Goal: Task Accomplishment & Management: Manage account settings

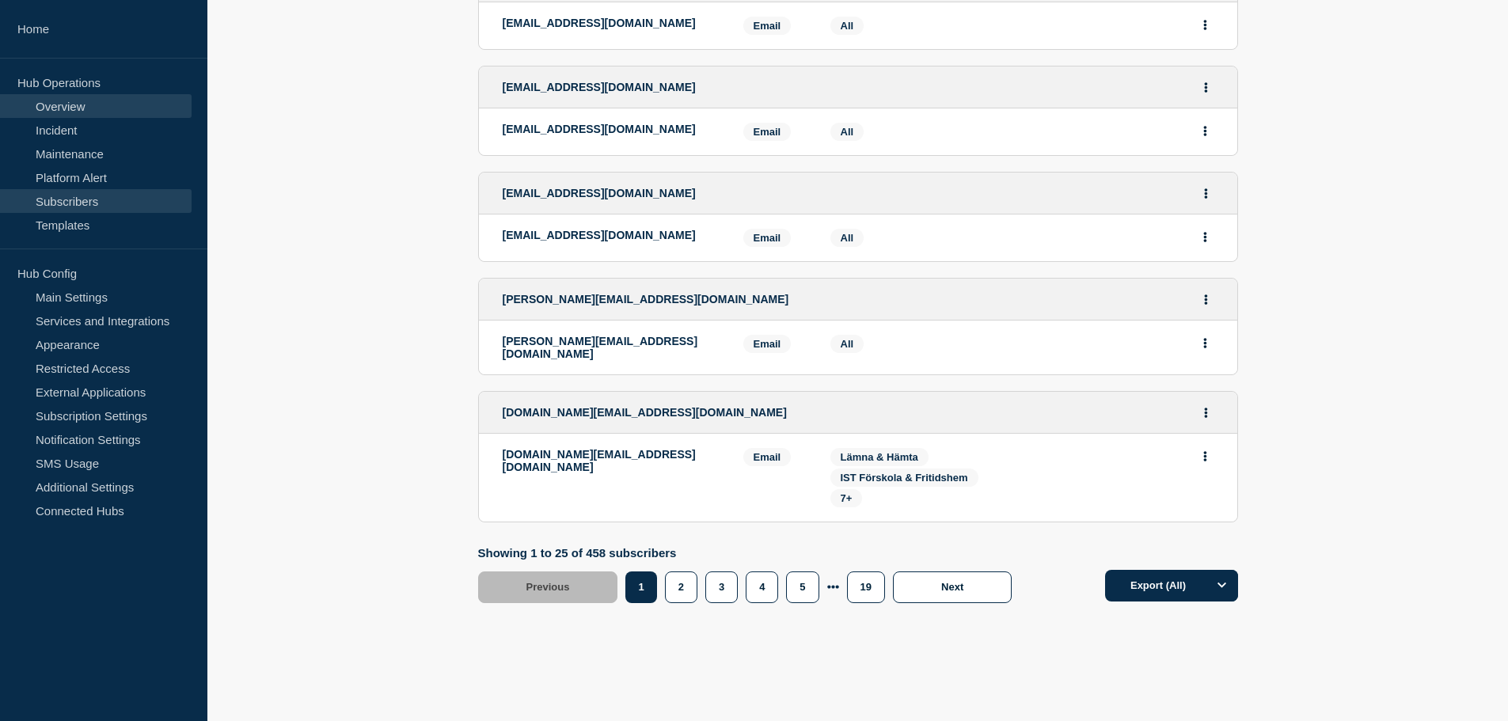
click at [88, 116] on link "Overview" at bounding box center [96, 106] width 192 height 24
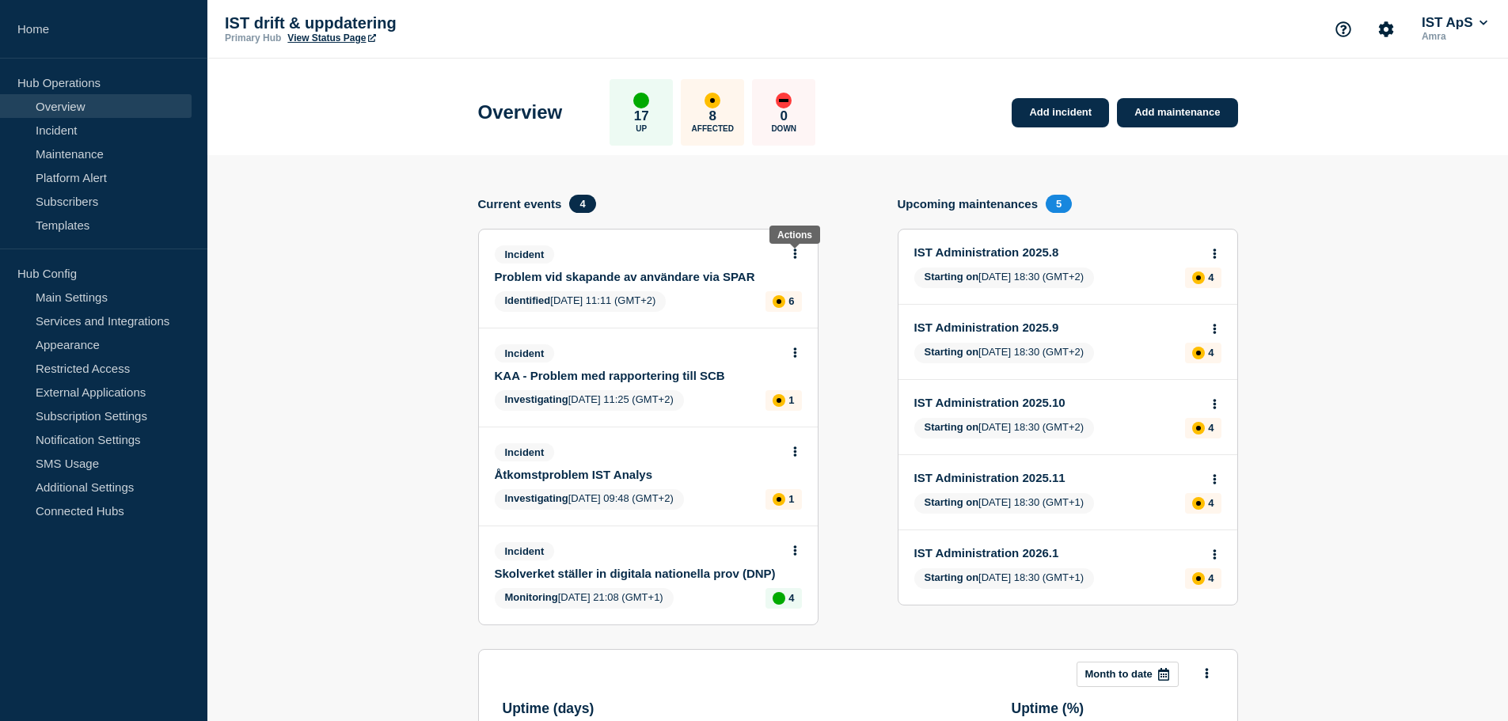
click at [791, 255] on button at bounding box center [795, 254] width 13 height 13
click at [796, 315] on link "Update incident" at bounding box center [794, 312] width 77 height 13
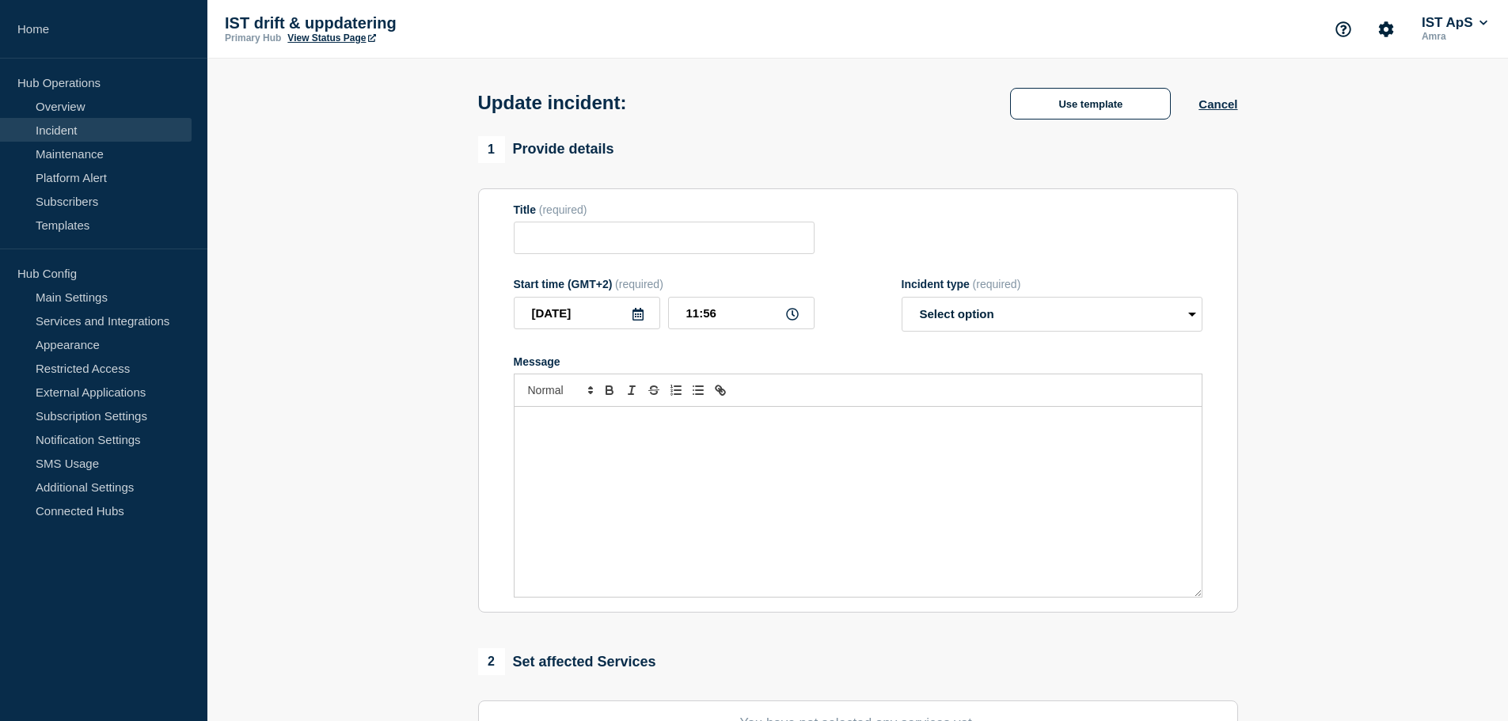
type input "Problem vid skapande av användare via SPAR"
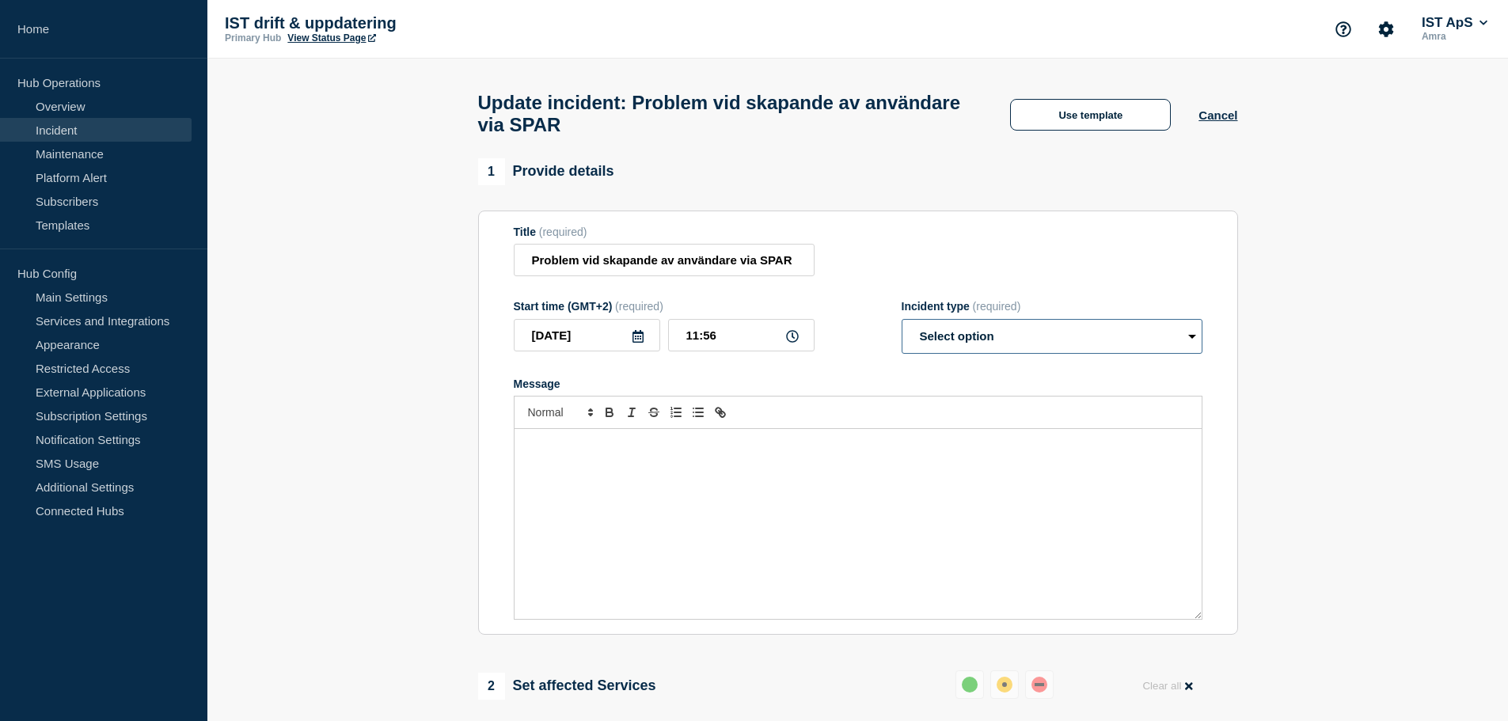
click at [964, 347] on select "Select option Investigating Identified Monitoring Resolved" at bounding box center [1052, 336] width 301 height 35
select select "resolved"
click at [902, 326] on select "Select option Investigating Identified Monitoring Resolved" at bounding box center [1052, 336] width 301 height 35
click at [842, 483] on div "Message" at bounding box center [858, 524] width 687 height 190
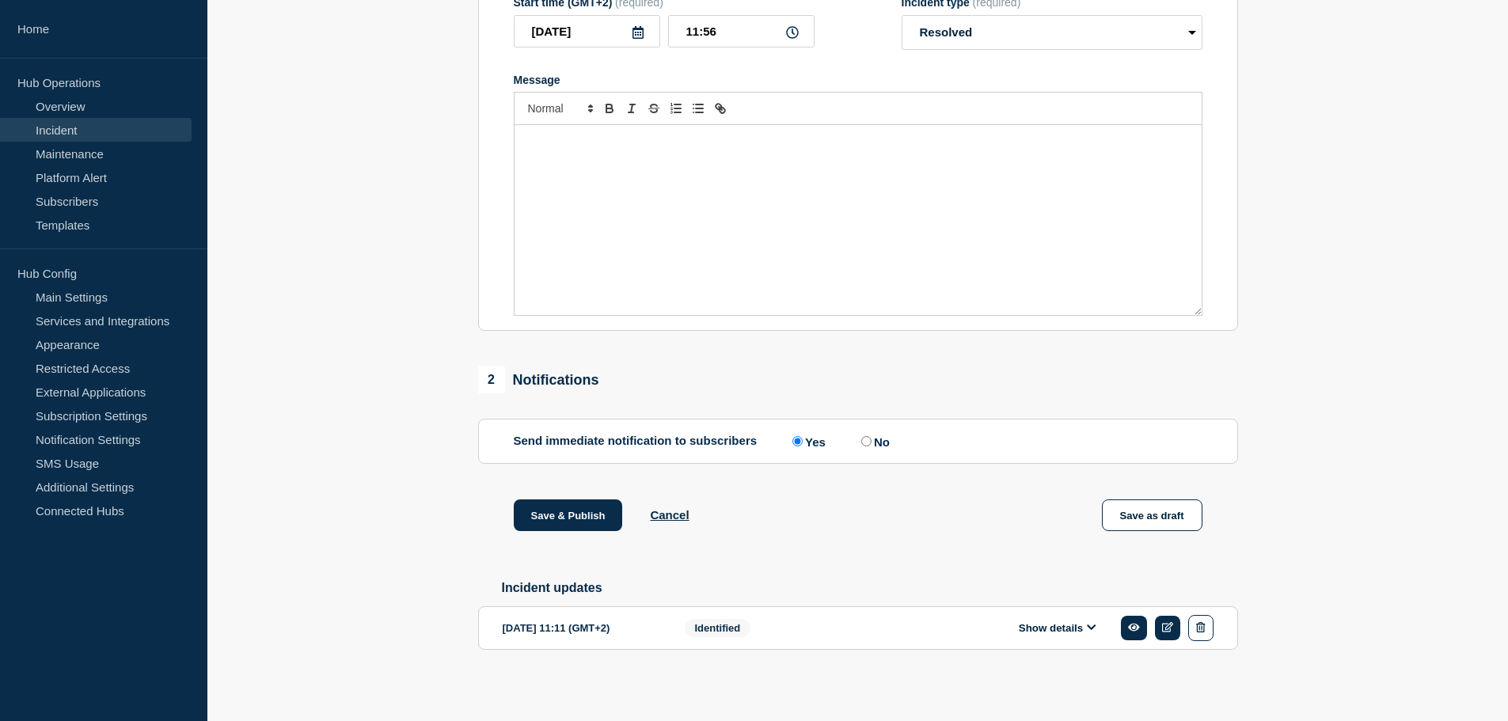
scroll to position [318, 0]
click at [1074, 629] on button "Show details" at bounding box center [1057, 625] width 87 height 13
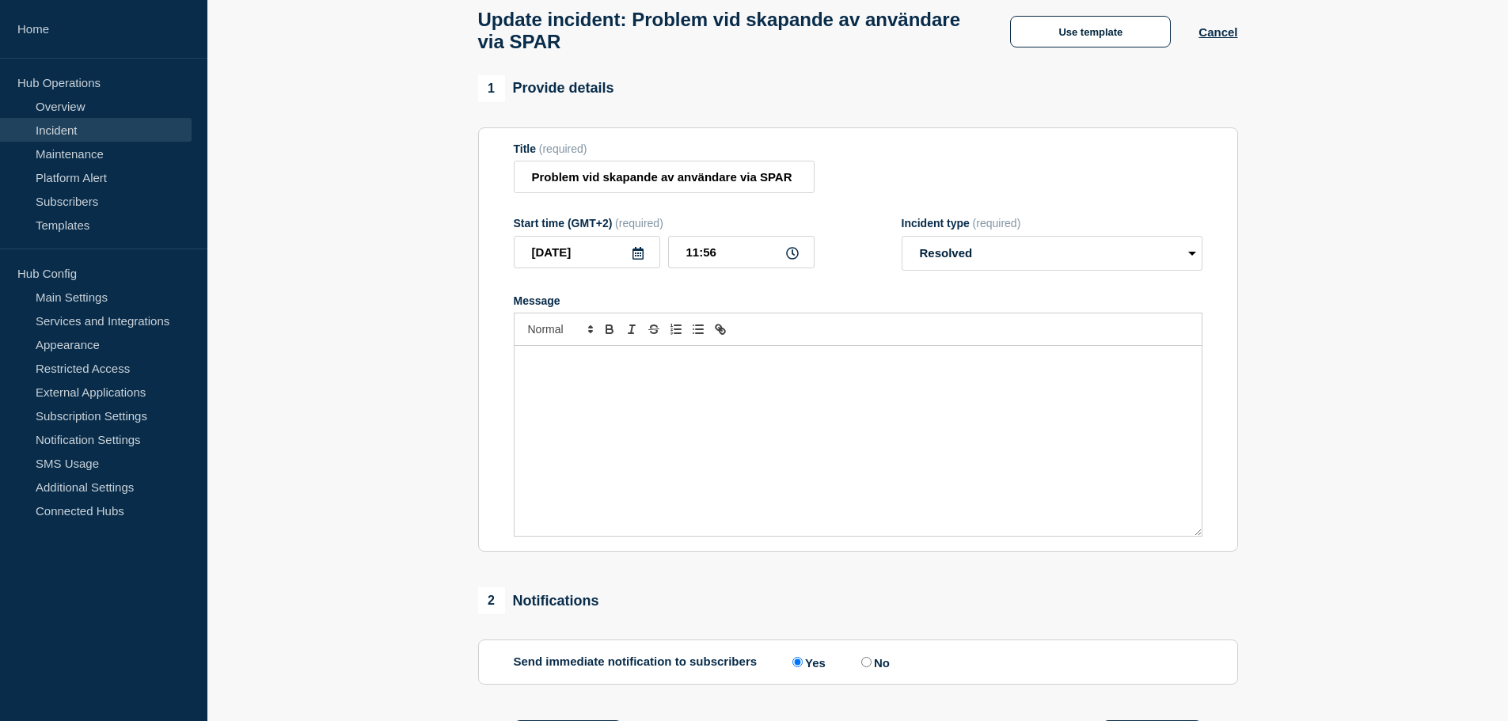
scroll to position [81, 0]
click at [735, 441] on div "Message" at bounding box center [858, 443] width 687 height 190
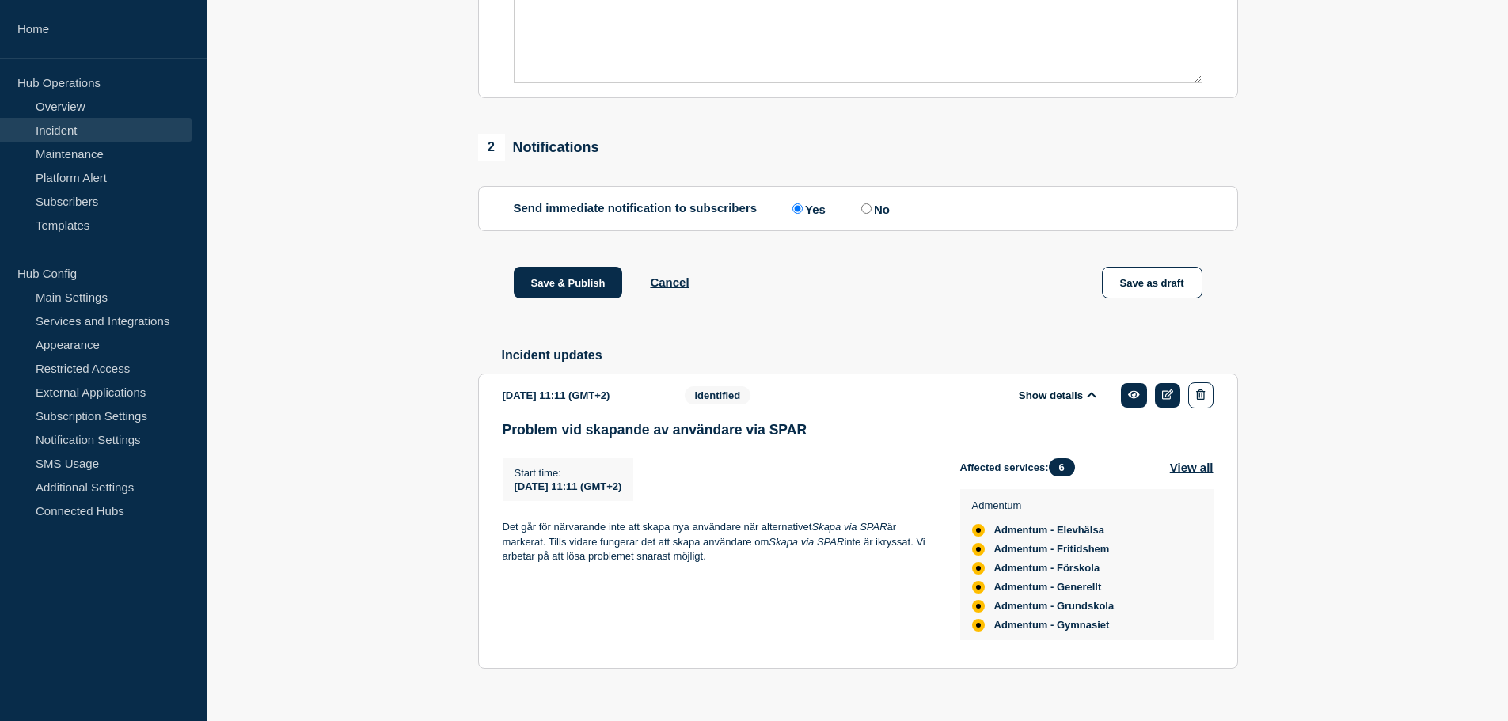
scroll to position [570, 0]
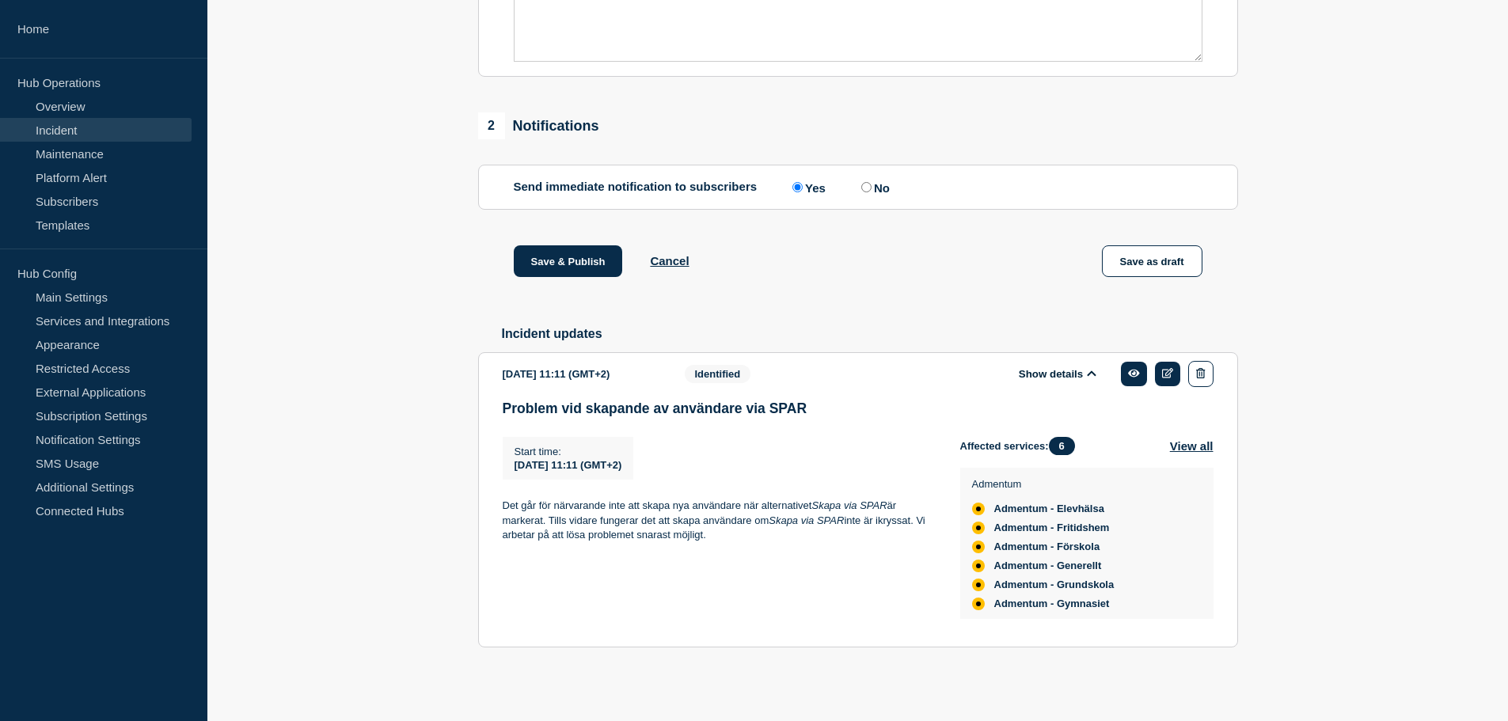
click at [608, 506] on p "Det går för närvarande inte att skapa nya användare när alternativet Skapa via …" at bounding box center [719, 521] width 432 height 44
drag, startPoint x: 608, startPoint y: 506, endPoint x: 892, endPoint y: 511, distance: 283.5
click at [892, 511] on p "Det går för närvarande inte att skapa nya användare när alternativet Skapa via …" at bounding box center [719, 521] width 432 height 44
click at [888, 509] on p "Det går för närvarande inte att skapa nya användare när alternativet Skapa via …" at bounding box center [719, 521] width 432 height 44
drag, startPoint x: 642, startPoint y: 509, endPoint x: 890, endPoint y: 508, distance: 247.8
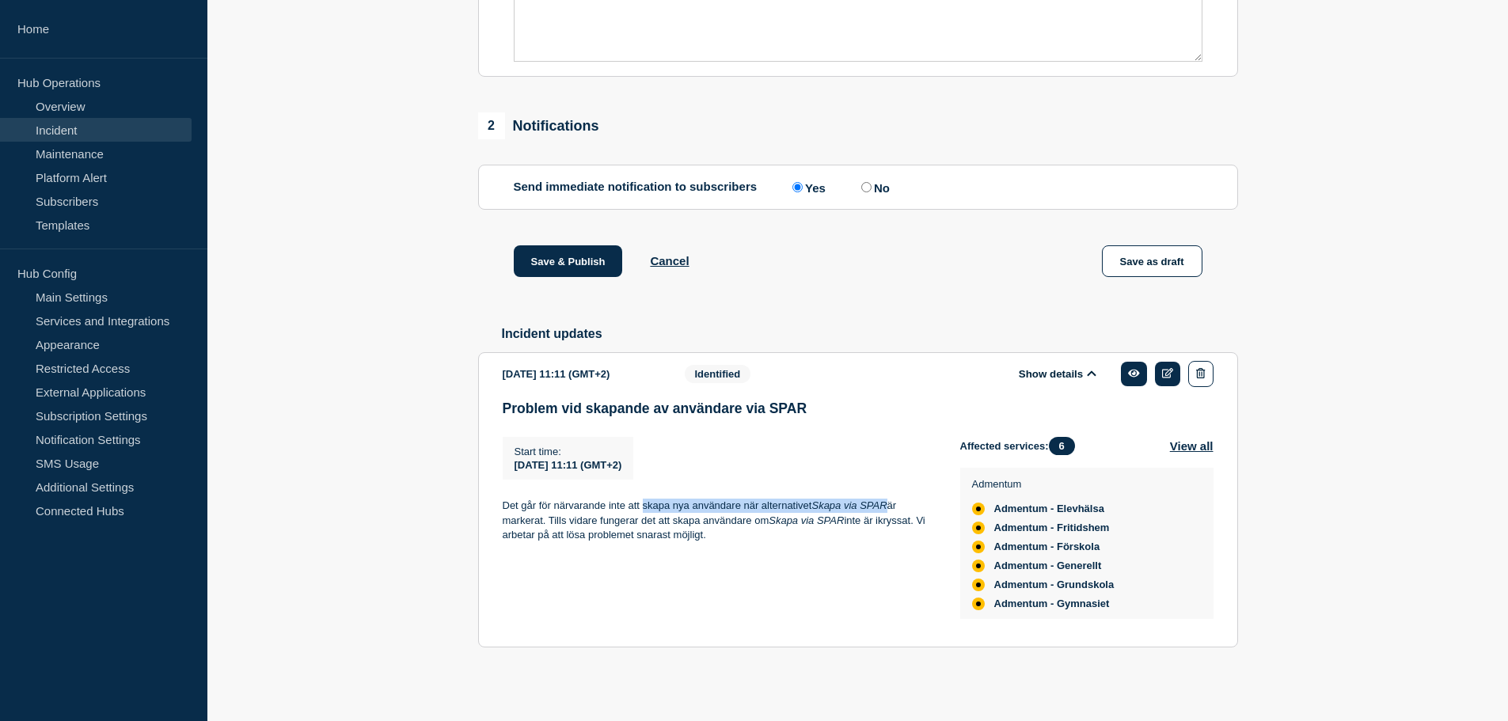
click at [890, 508] on p "Det går för närvarande inte att skapa nya användare när alternativet Skapa via …" at bounding box center [719, 521] width 432 height 44
copy p "skapa nya användare när alternativet Skapa via SPAR"
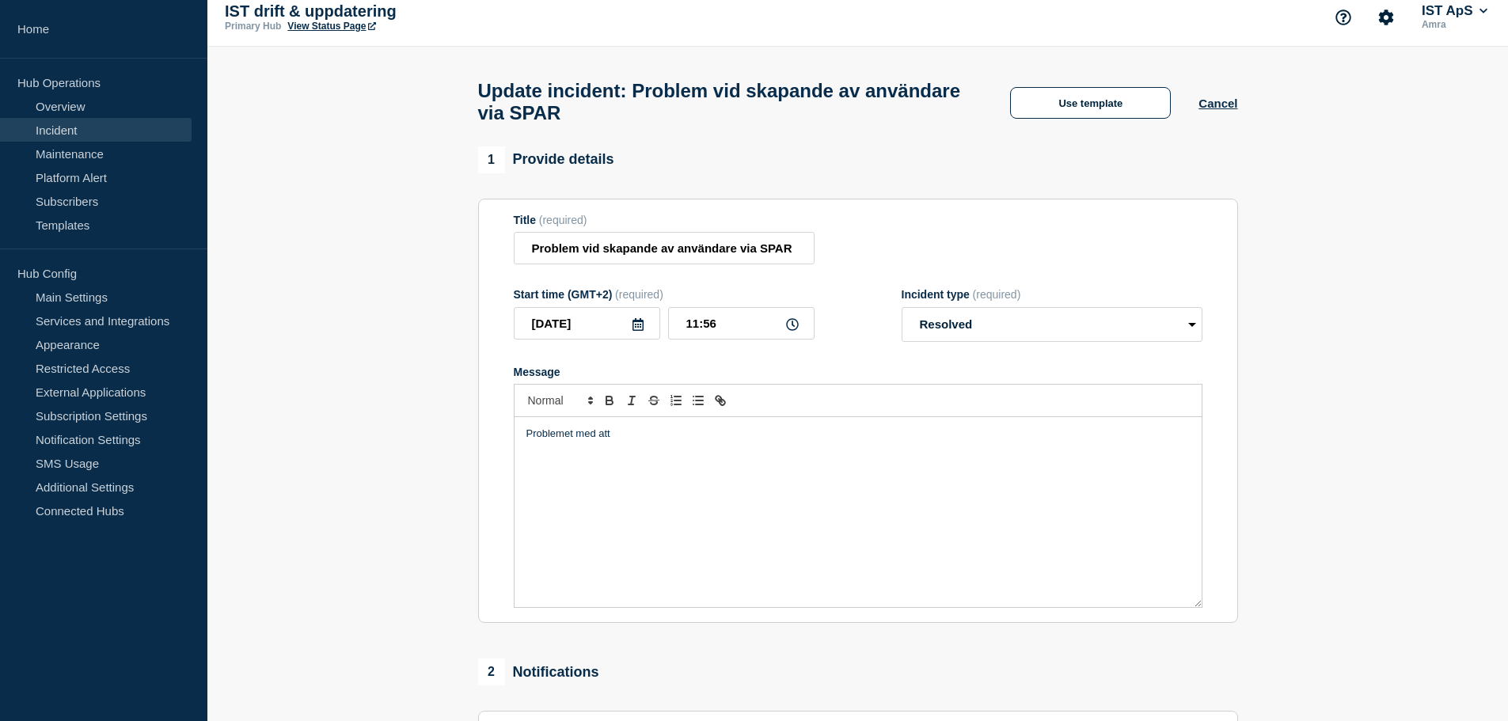
scroll to position [0, 0]
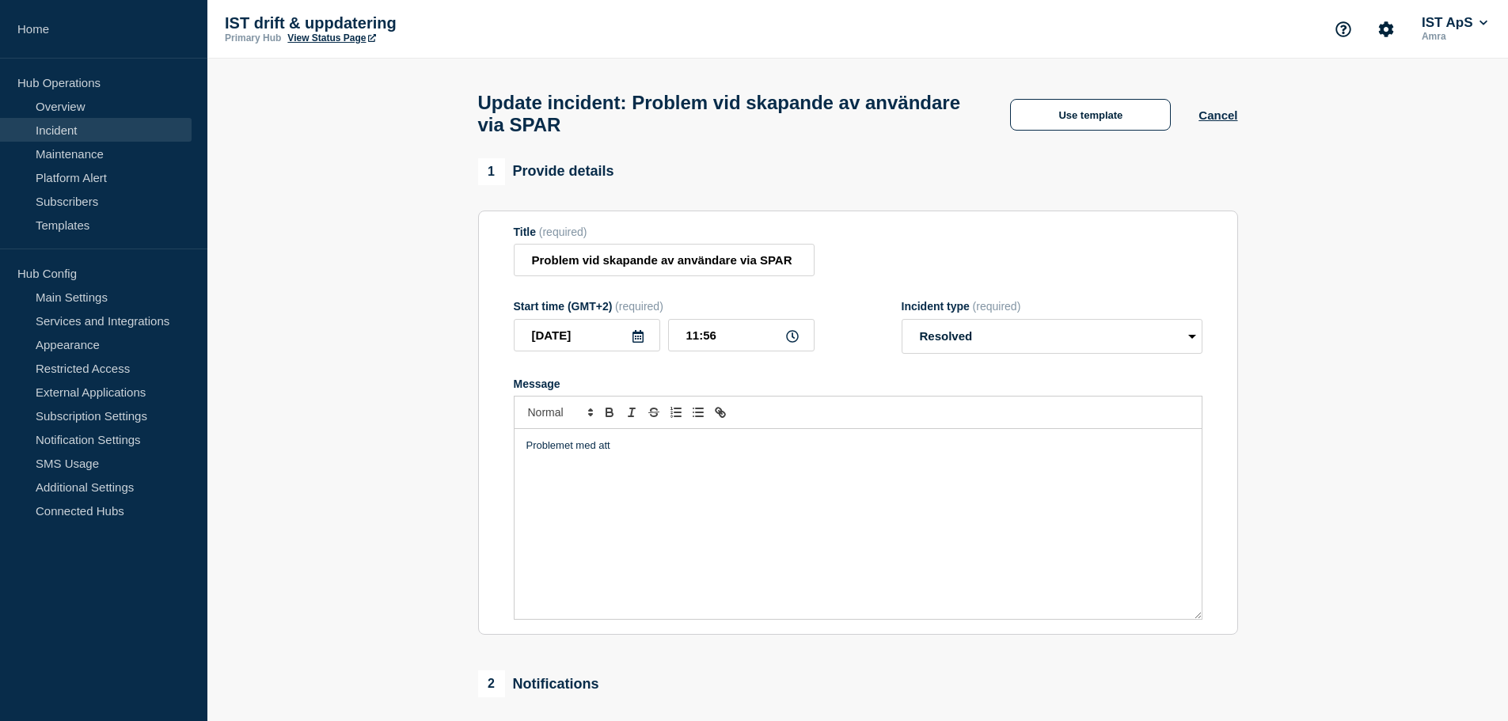
click at [672, 449] on p "Problemet med att" at bounding box center [858, 446] width 663 height 14
click at [628, 451] on p "Problemet med att inte skapa nya användare när alternativet Skapa via SPAR" at bounding box center [858, 446] width 663 height 14
click at [966, 453] on p "Problemet med att inte kunna skapa nya användare när alternativet Skapa via SPAR" at bounding box center [858, 446] width 663 height 14
drag, startPoint x: 781, startPoint y: 452, endPoint x: 765, endPoint y: 449, distance: 16.1
click at [765, 449] on p "Problemet med att inte kunna skapa nya användare när alternativet Skapa via SPAR" at bounding box center [858, 446] width 663 height 14
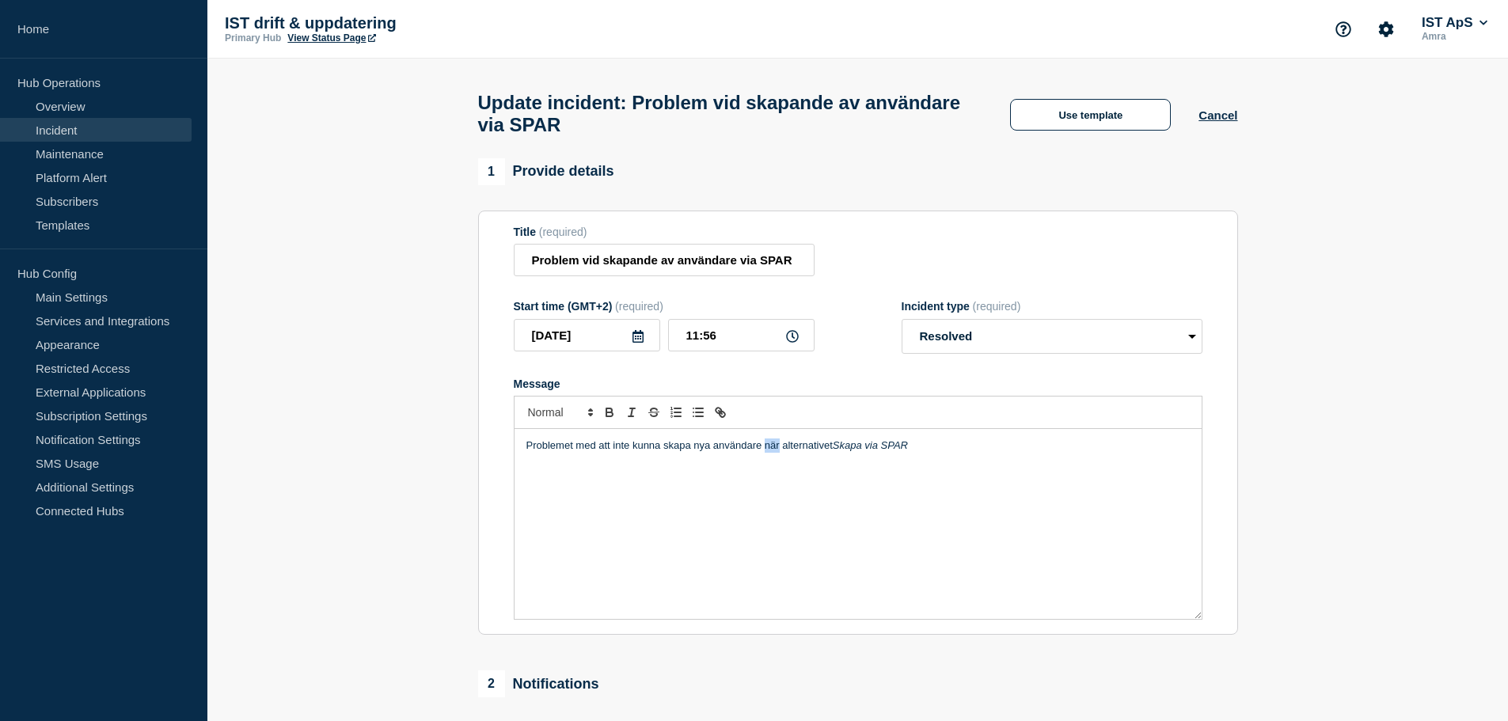
copy p "när"
click at [966, 453] on p "Problemet med att inte kunna skapa nya användare när alternativet Skapa via SPAR" at bounding box center [858, 446] width 663 height 14
click at [533, 453] on p "Problemet med att inte kunna skapa nya användare när alternativet Skapa via SPAR" at bounding box center [858, 446] width 663 height 14
drag, startPoint x: 595, startPoint y: 453, endPoint x: 578, endPoint y: 451, distance: 17.5
click at [578, 451] on p "Problemet med att inte kunna skapa nya användare när alternativet Skapa via SPAR" at bounding box center [858, 446] width 663 height 14
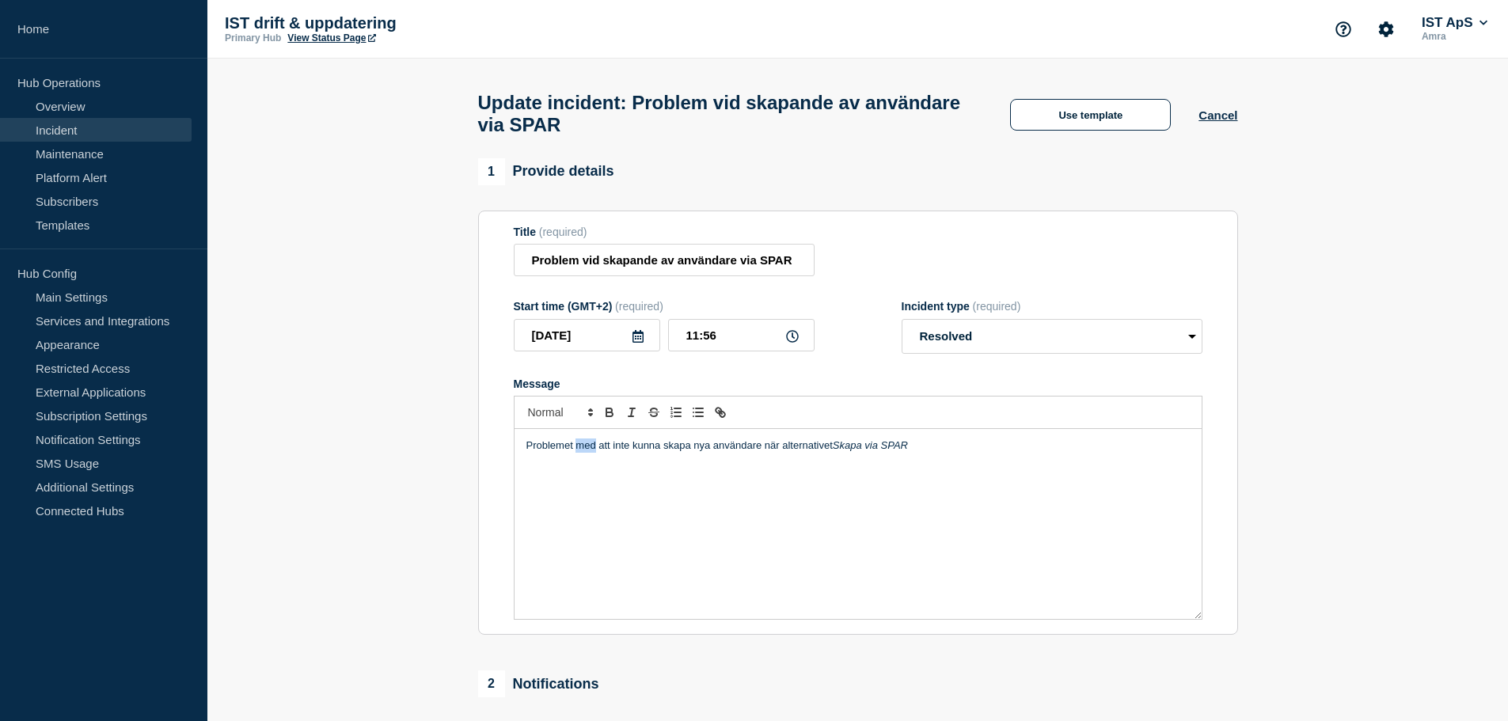
copy p "med"
click at [965, 453] on p "Problemet med att inte kunna skapa nya användare när alternativet Skapa via SPAR" at bounding box center [858, 446] width 663 height 14
click at [937, 453] on p "Problemet med att inte kunna skapa nya användare när alternativet Skapa via SPA…" at bounding box center [858, 446] width 663 height 14
click at [976, 452] on p "Problemet med att inte kunna skapa nya användare när alternativet Skapa via SPA…" at bounding box center [858, 446] width 663 height 14
click at [1002, 453] on p "Problemet med att inte kunna skapa nya användare när alternativet Skapa via SPA…" at bounding box center [858, 446] width 663 height 14
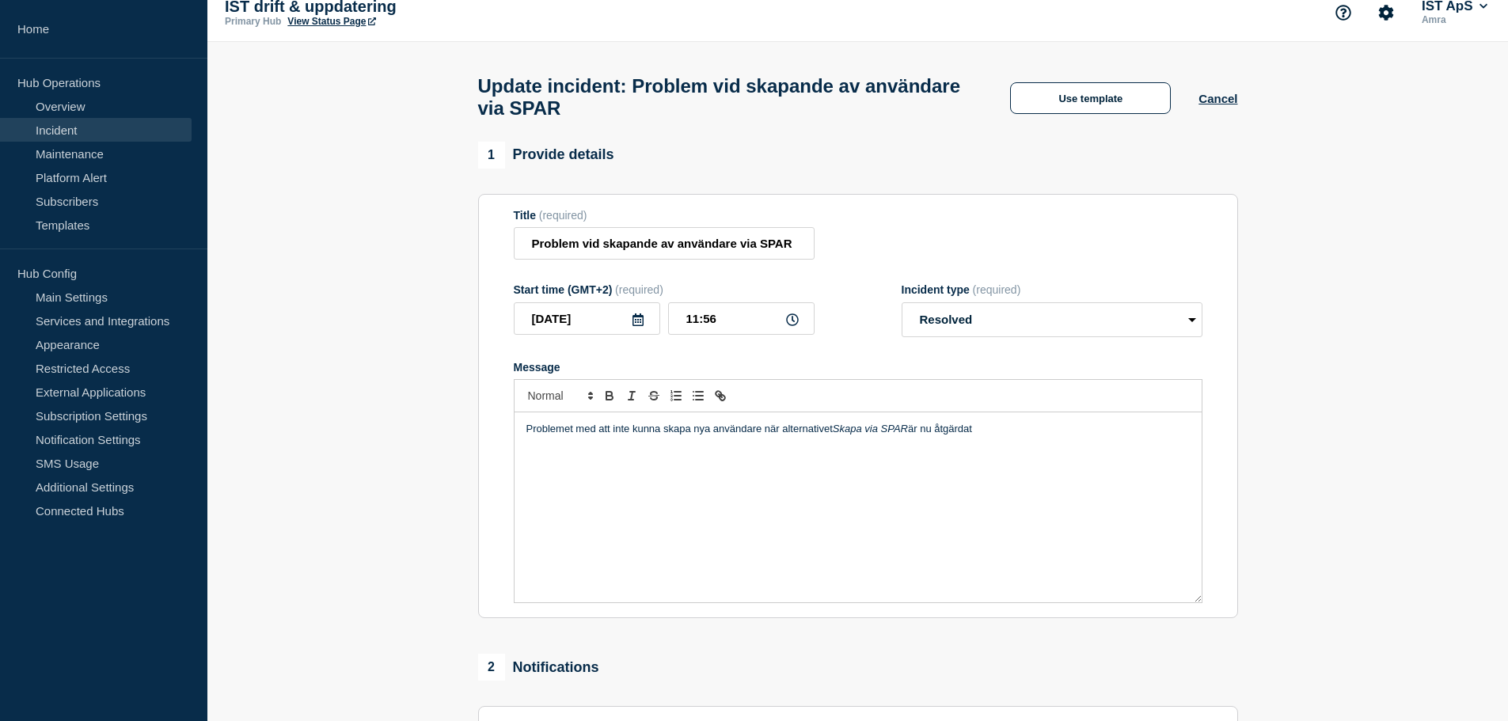
scroll to position [16, 0]
click at [923, 437] on p "Problemet med att inte kunna skapa nya användare när alternativet Skapa via SPA…" at bounding box center [858, 430] width 663 height 14
click at [1053, 437] on p "Problemet med att inte kunna skapa nya användare när alternativet Skapa via SPA…" at bounding box center [858, 430] width 663 height 14
click at [781, 452] on p "Problemet med att inte kunna skapa nya användare när alternativet Skapa via SPA…" at bounding box center [858, 437] width 663 height 29
click at [539, 435] on p "Problemet med att inte kunna skapa nya användare när alternativet Skapa via SPA…" at bounding box center [858, 437] width 663 height 29
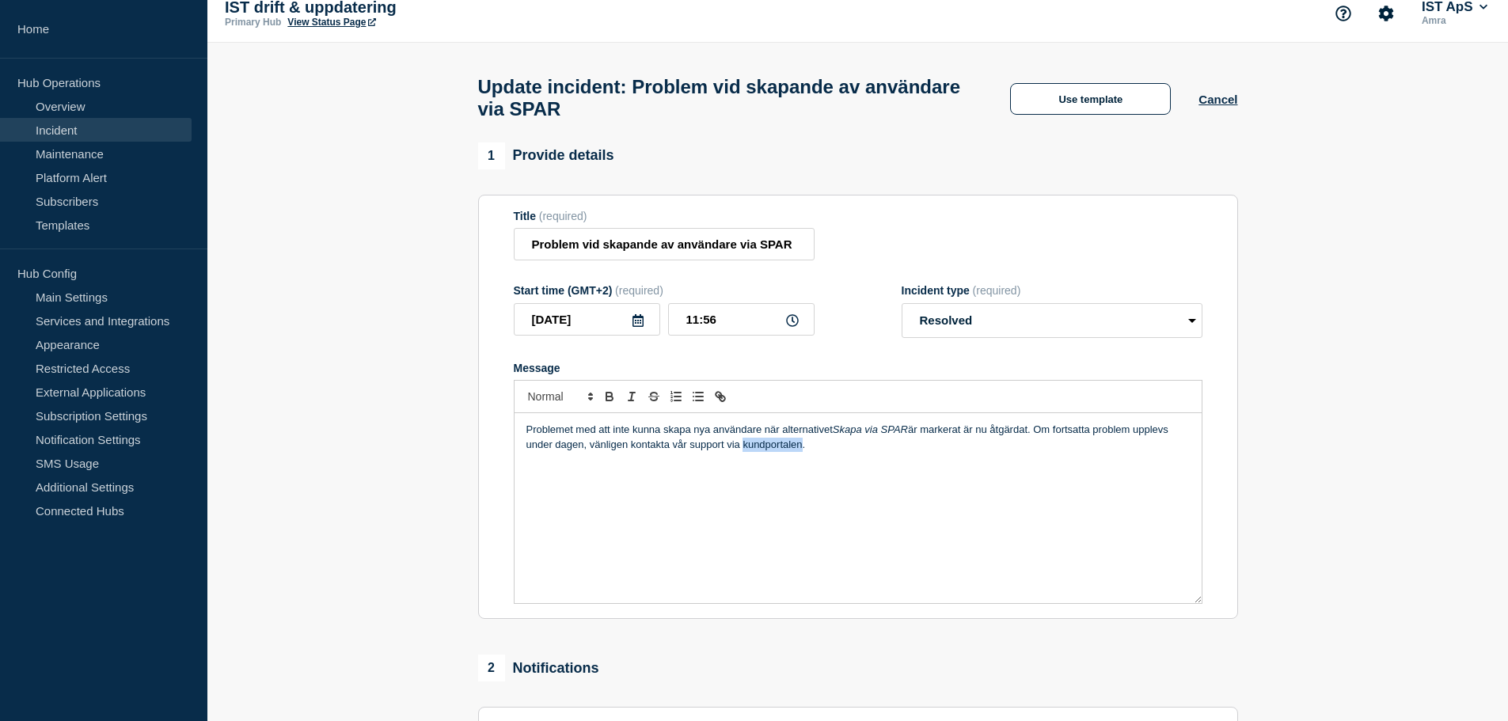
drag, startPoint x: 752, startPoint y: 454, endPoint x: 803, endPoint y: 466, distance: 52.0
click at [803, 466] on div "Problemet med att inte kunna skapa nya användare när alternativet Skapa via SPA…" at bounding box center [858, 508] width 687 height 190
click at [965, 436] on p "Problemet med att inte kunna skapa nya användare när alternativet Skapa via SPA…" at bounding box center [858, 437] width 663 height 29
click at [575, 433] on p "Problemet med att inte kunna skapa nya användare när alternativet Skapa via SPA…" at bounding box center [858, 437] width 663 height 29
click at [969, 439] on p "Problemet med att inte kunna skapa nya användare när alternativet Skapa via SPA…" at bounding box center [858, 437] width 663 height 29
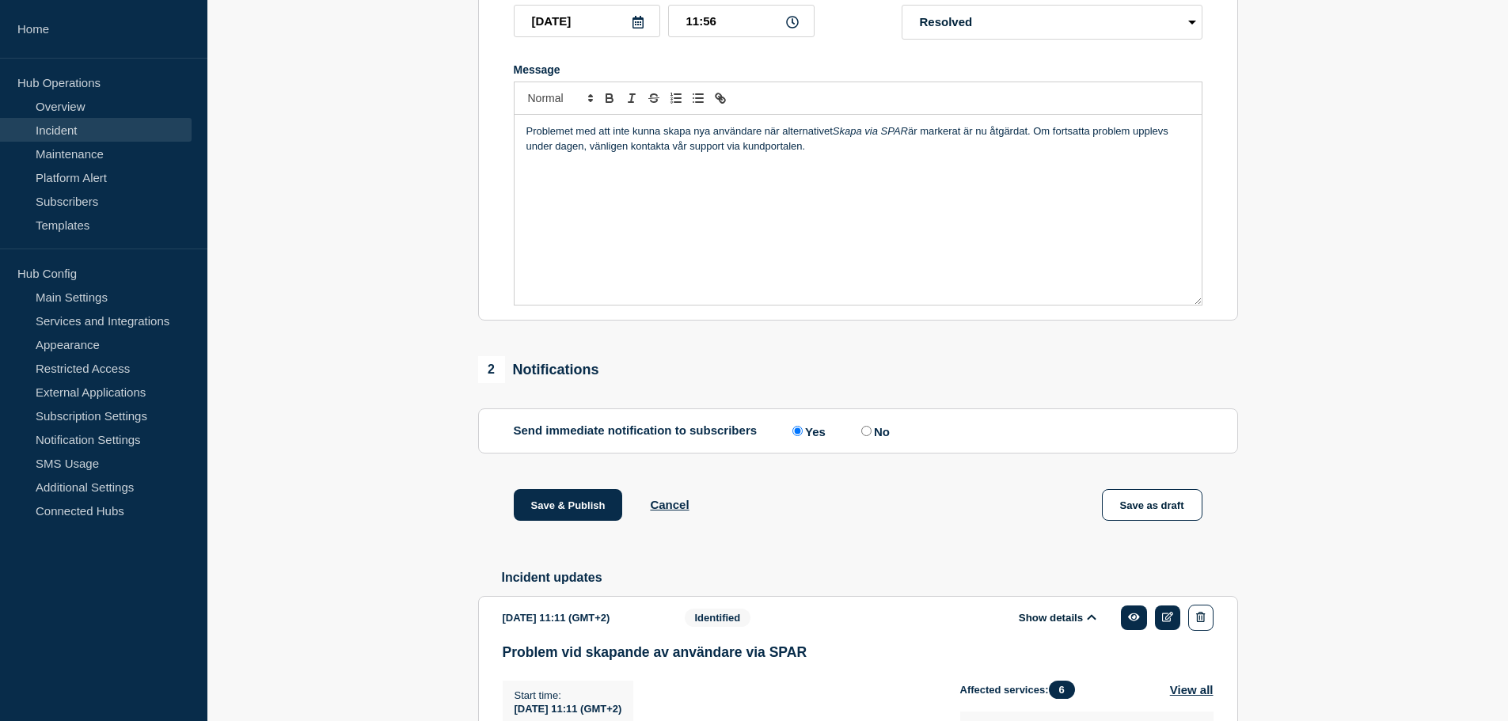
scroll to position [317, 0]
click at [597, 511] on button "Save & Publish" at bounding box center [568, 503] width 109 height 32
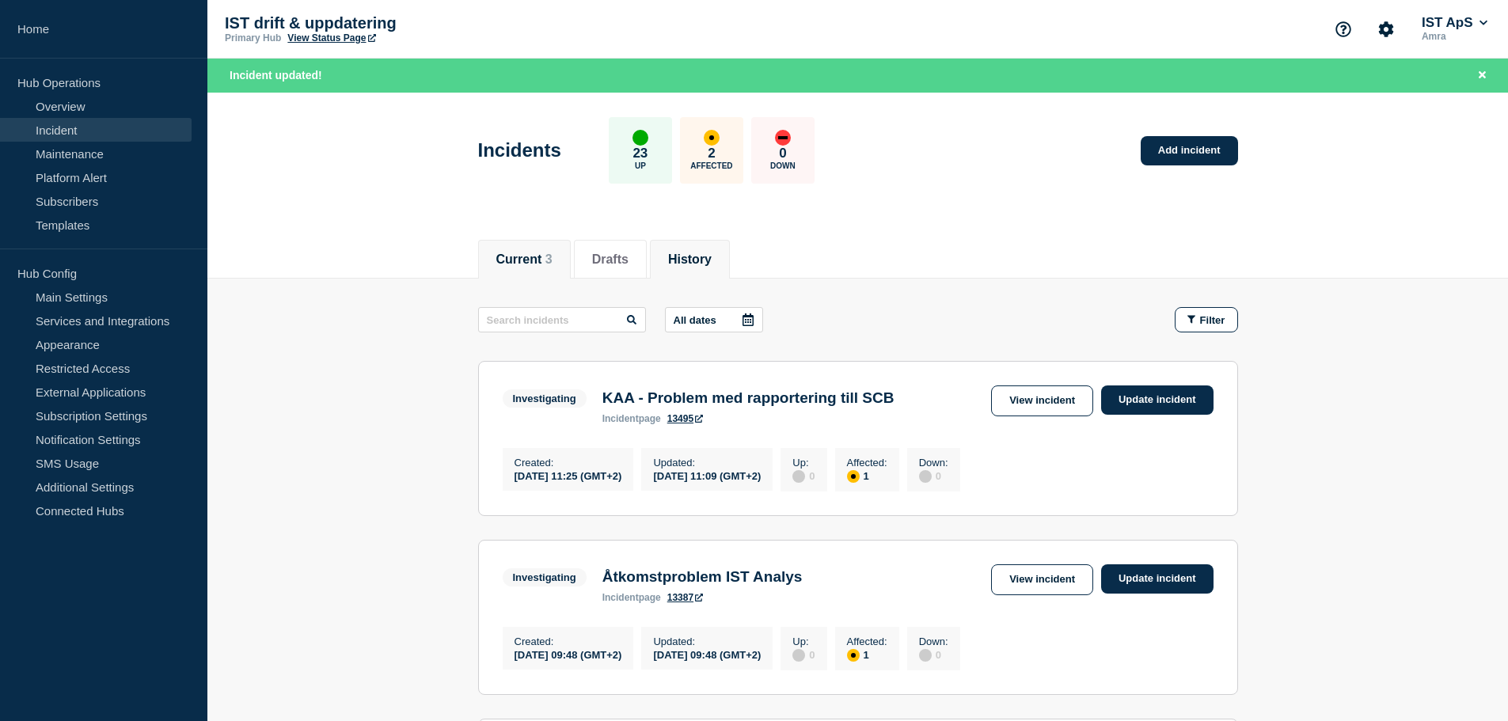
click at [684, 253] on button "History" at bounding box center [690, 260] width 44 height 14
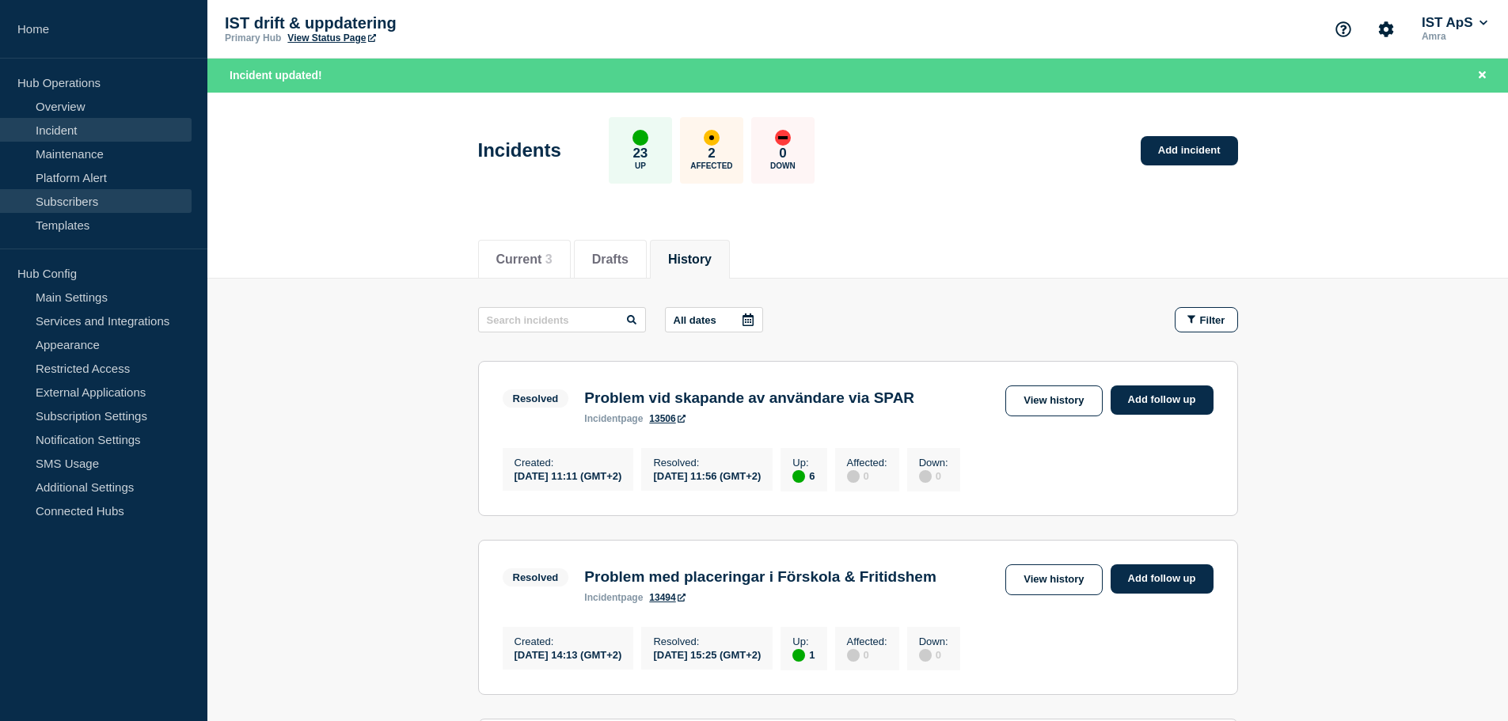
click at [85, 207] on link "Subscribers" at bounding box center [96, 201] width 192 height 24
